Goal: Task Accomplishment & Management: Manage account settings

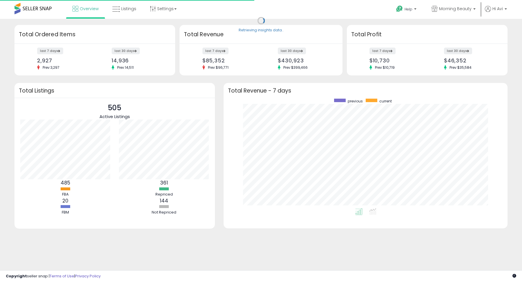
scroll to position [110, 272]
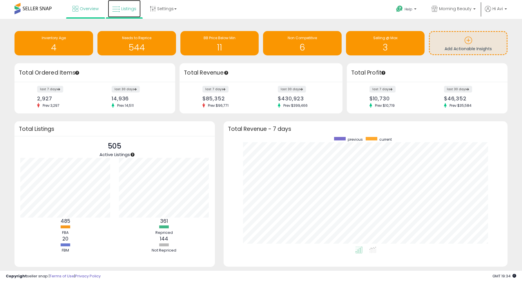
click at [128, 3] on link "Listings" at bounding box center [124, 8] width 33 height 17
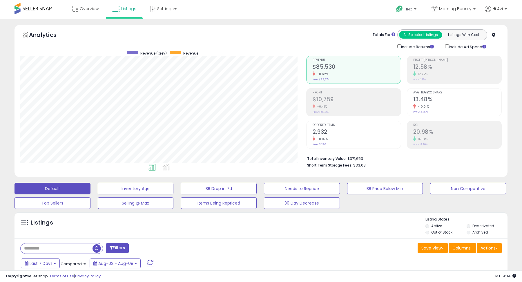
scroll to position [119, 286]
click at [68, 187] on button "Default" at bounding box center [52, 189] width 76 height 12
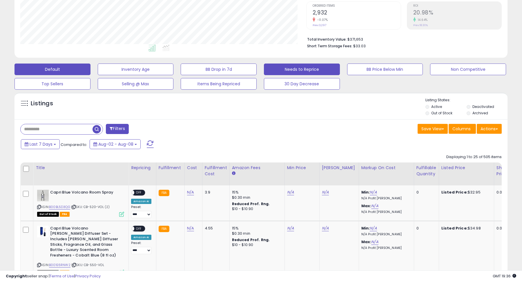
click at [174, 68] on button "Needs to Reprice" at bounding box center [136, 69] width 76 height 12
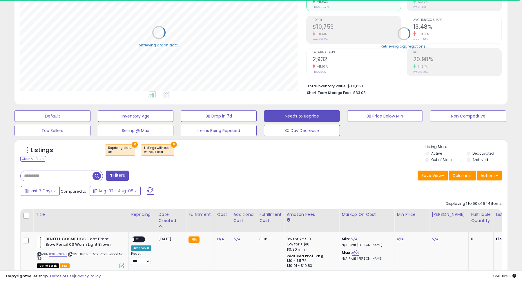
scroll to position [119, 0]
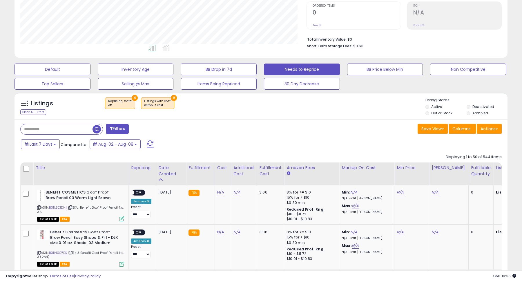
click at [435, 113] on label "Out of Stock" at bounding box center [441, 112] width 21 height 5
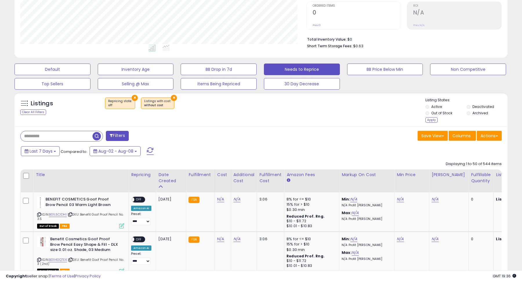
click at [480, 102] on div "Listing States: Active Deactivated Out of Stock Archived Apply" at bounding box center [466, 110] width 82 height 27
click at [478, 104] on label "Deactivated" at bounding box center [483, 106] width 22 height 5
click at [474, 114] on label "Archived" at bounding box center [480, 112] width 16 height 5
click at [433, 119] on div "Apply" at bounding box center [431, 120] width 12 height 6
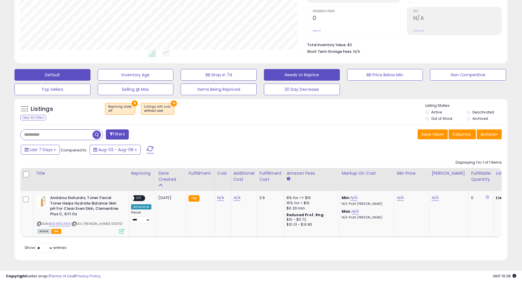
click at [60, 71] on button "Default" at bounding box center [52, 75] width 76 height 12
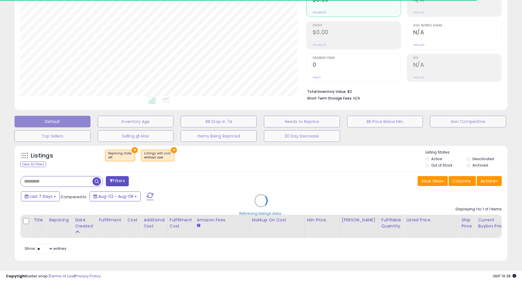
select select "**"
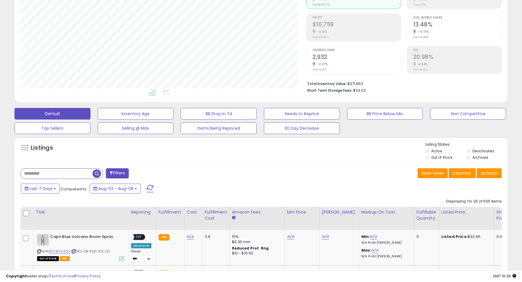
scroll to position [87, 0]
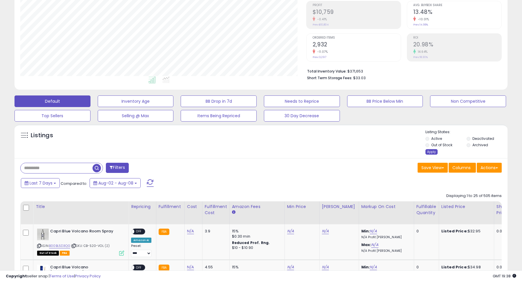
click at [429, 151] on div "Apply" at bounding box center [431, 152] width 12 height 6
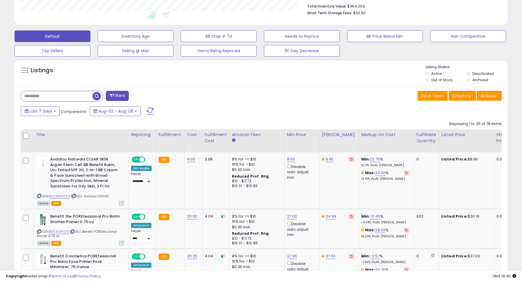
scroll to position [151, 0]
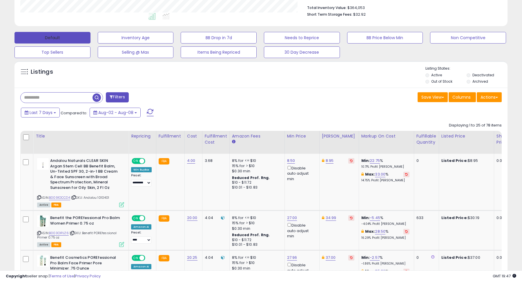
click at [71, 38] on button "Default" at bounding box center [52, 38] width 76 height 12
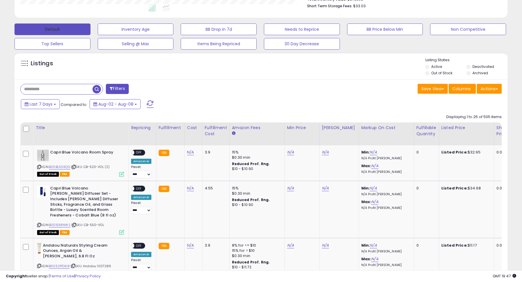
scroll to position [119, 286]
click at [442, 70] on ul "Active Deactivated Out of Stock Archived" at bounding box center [466, 70] width 82 height 13
click at [441, 71] on label "Out of Stock" at bounding box center [441, 72] width 21 height 5
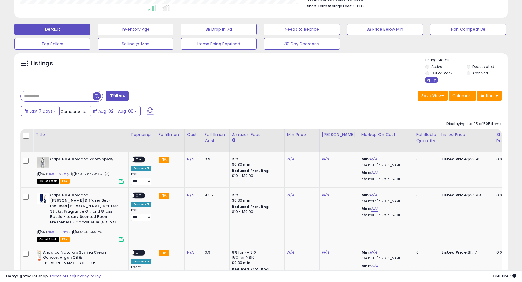
click at [429, 81] on div "Apply" at bounding box center [431, 80] width 12 height 6
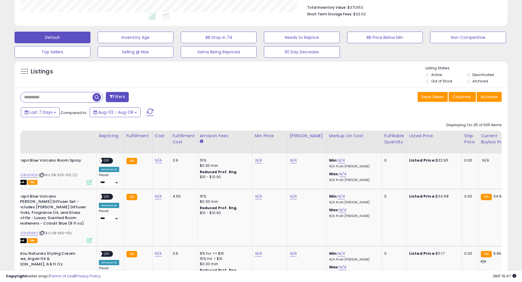
scroll to position [0, 32]
click at [48, 38] on button "Default" at bounding box center [52, 38] width 76 height 12
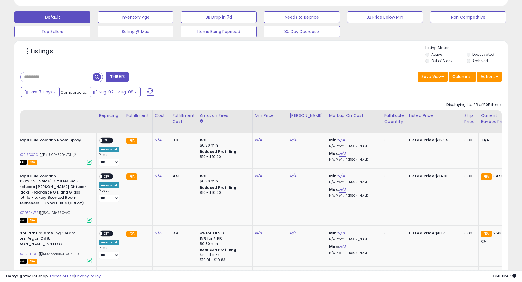
scroll to position [173, 0]
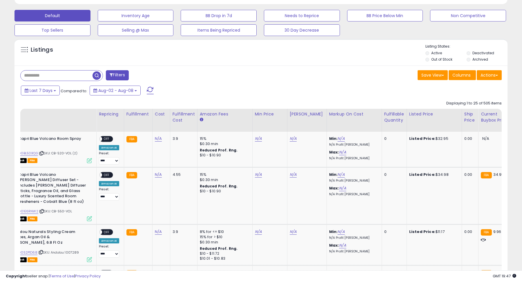
click at [432, 59] on label "Out of Stock" at bounding box center [441, 59] width 21 height 5
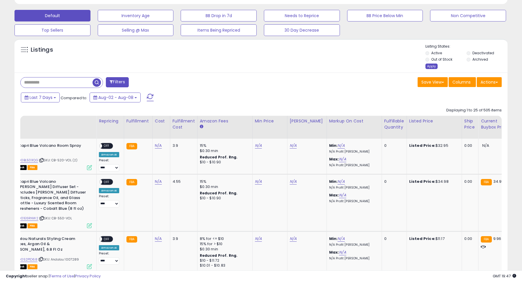
click at [432, 65] on div "Apply" at bounding box center [431, 66] width 12 height 6
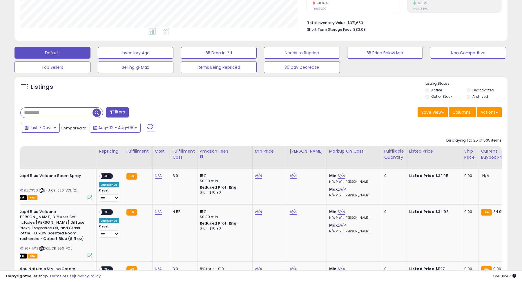
scroll to position [133, 0]
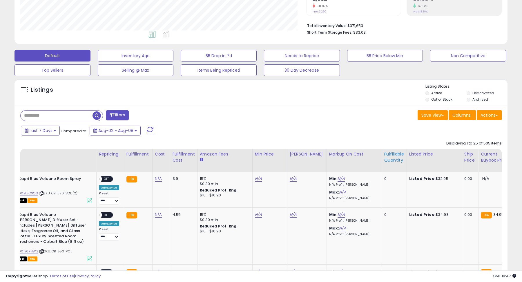
click at [384, 161] on div "Fulfillable Quantity" at bounding box center [394, 157] width 20 height 12
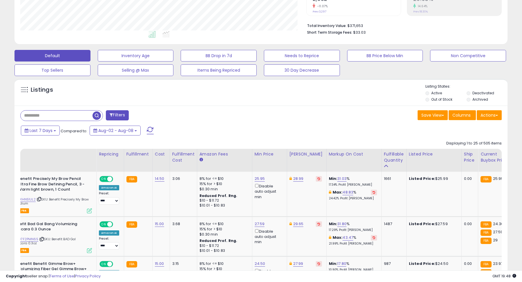
click at [280, 126] on div "Last 7 Days Compared to: Aug-02 - Aug-08" at bounding box center [199, 131] width 361 height 13
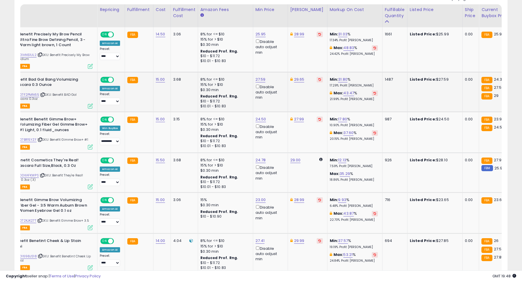
scroll to position [0, 0]
